Goal: Navigation & Orientation: Find specific page/section

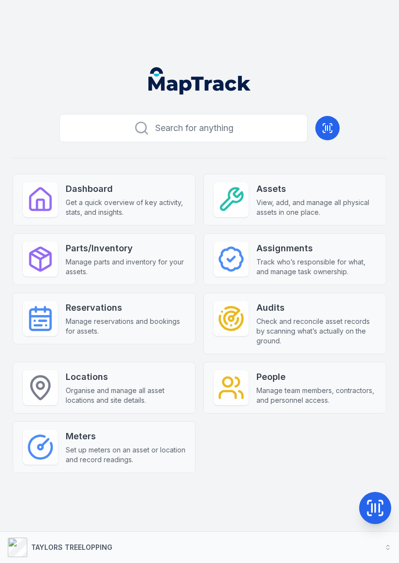
click at [335, 125] on button at bounding box center [328, 128] width 24 height 24
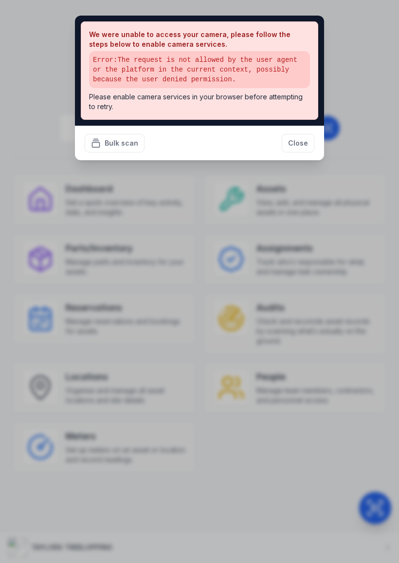
click at [283, 130] on div "Bulk scan Close" at bounding box center [199, 143] width 249 height 35
click at [300, 145] on button "Close" at bounding box center [298, 143] width 33 height 19
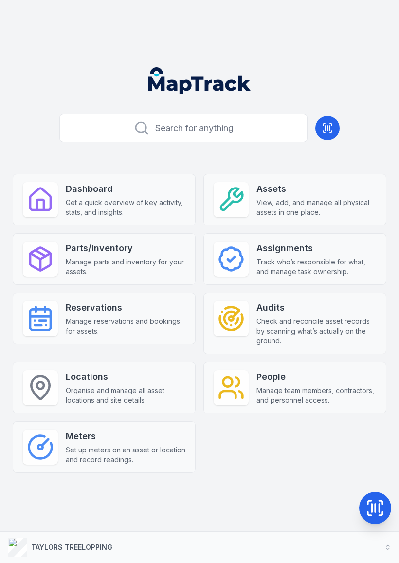
click at [369, 504] on icon at bounding box center [375, 507] width 19 height 19
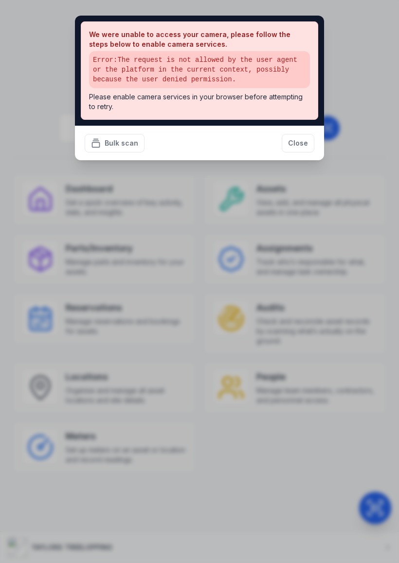
click at [301, 134] on button "Close" at bounding box center [298, 143] width 33 height 19
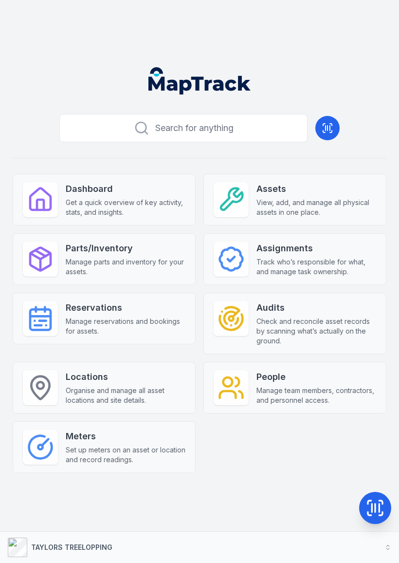
click at [329, 129] on icon at bounding box center [328, 128] width 12 height 12
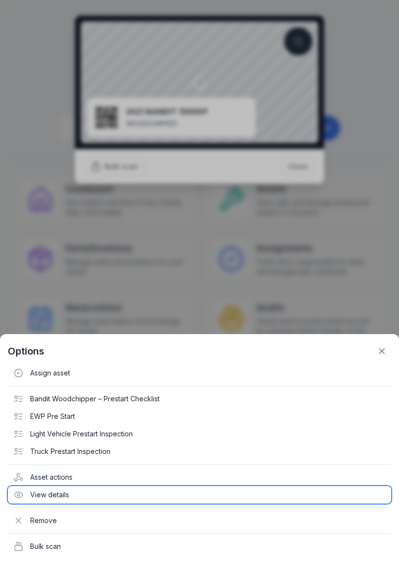
click at [60, 493] on div "View details" at bounding box center [200, 495] width 384 height 18
